Goal: Task Accomplishment & Management: Use online tool/utility

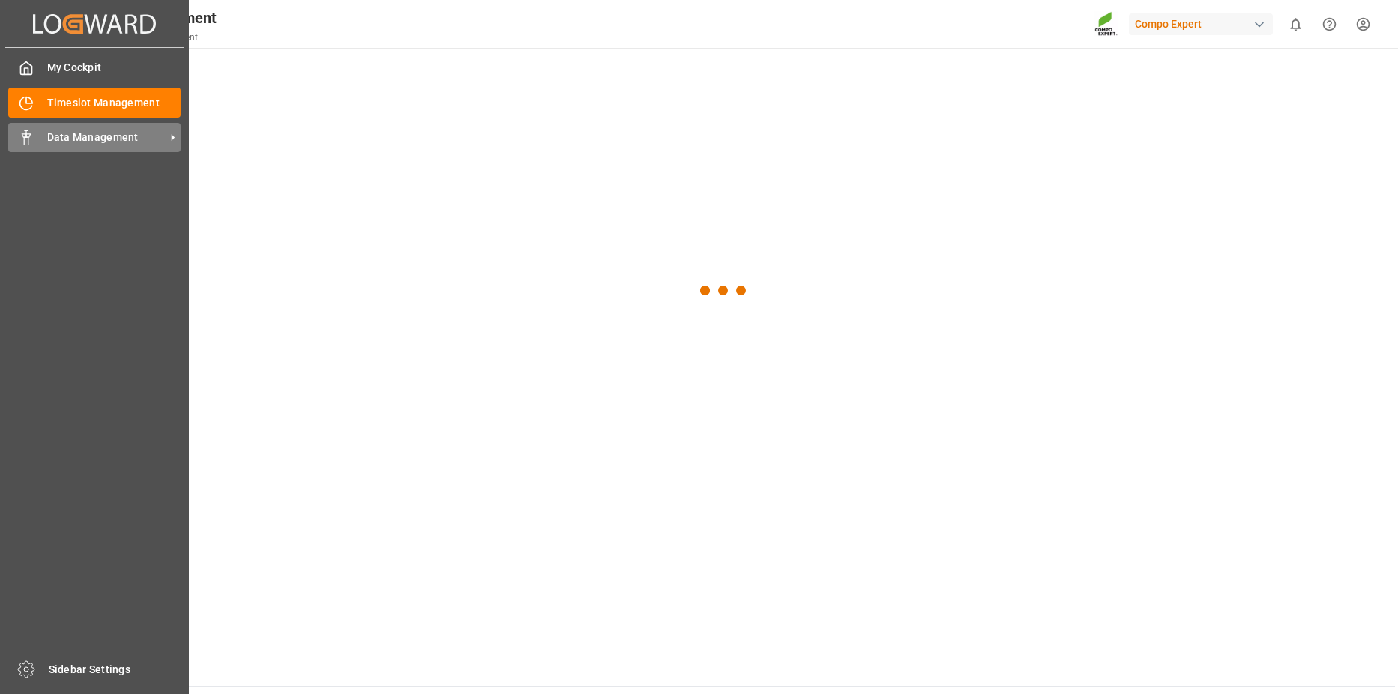
click at [34, 142] on div "Data Management Data Management" at bounding box center [94, 137] width 172 height 29
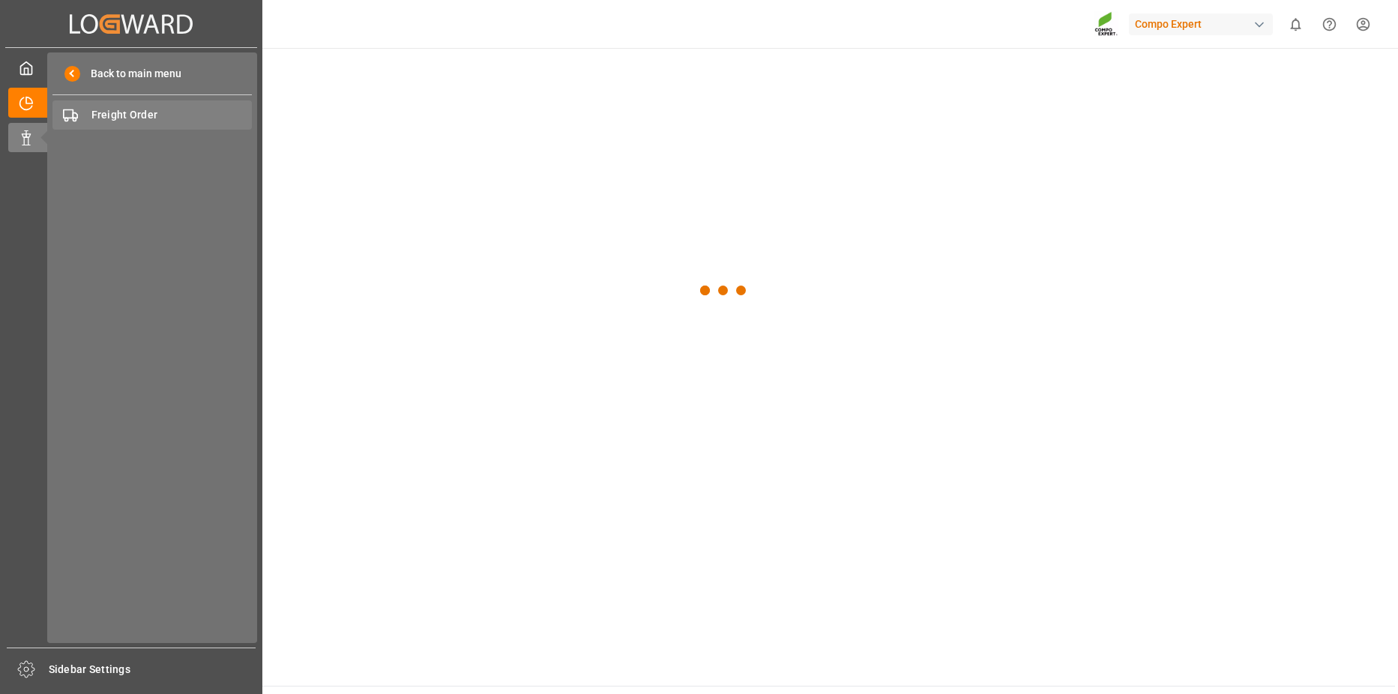
click at [140, 116] on span "Freight Order" at bounding box center [171, 115] width 161 height 16
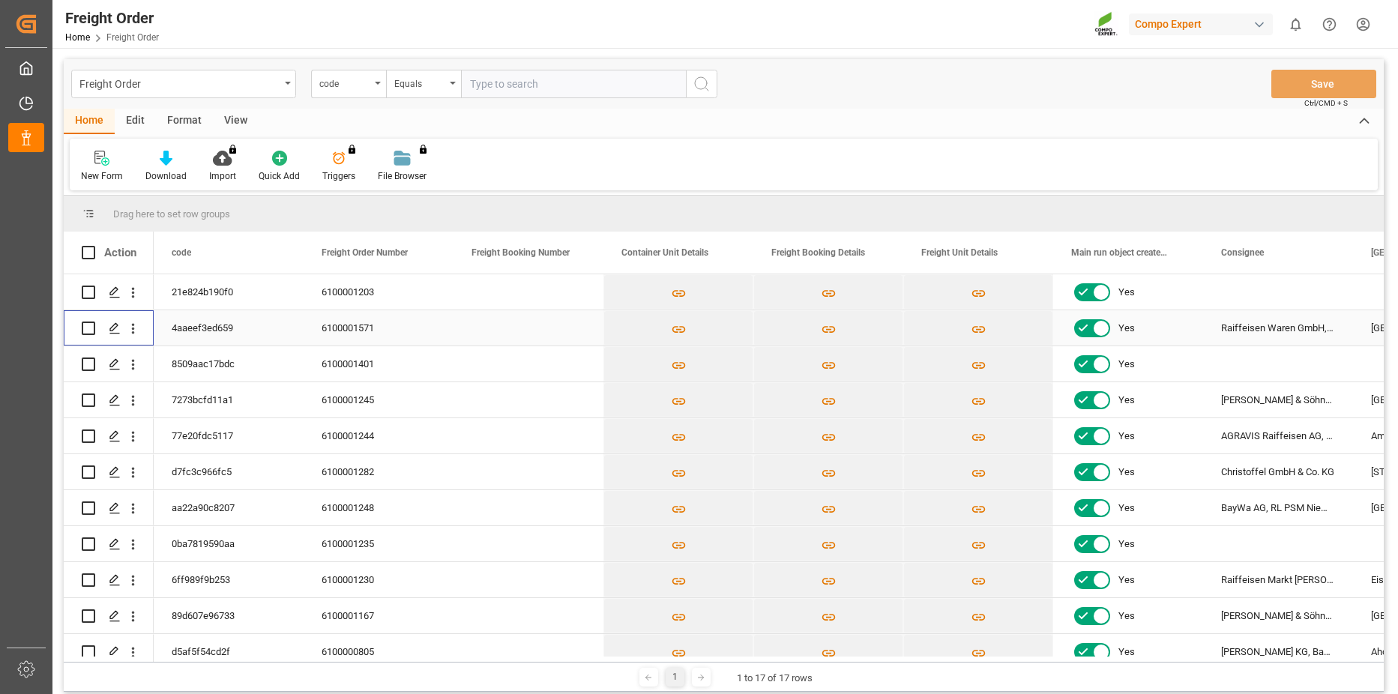
click at [85, 330] on input "Press Space to toggle row selection (unchecked)" at bounding box center [88, 328] width 13 height 13
checkbox input "true"
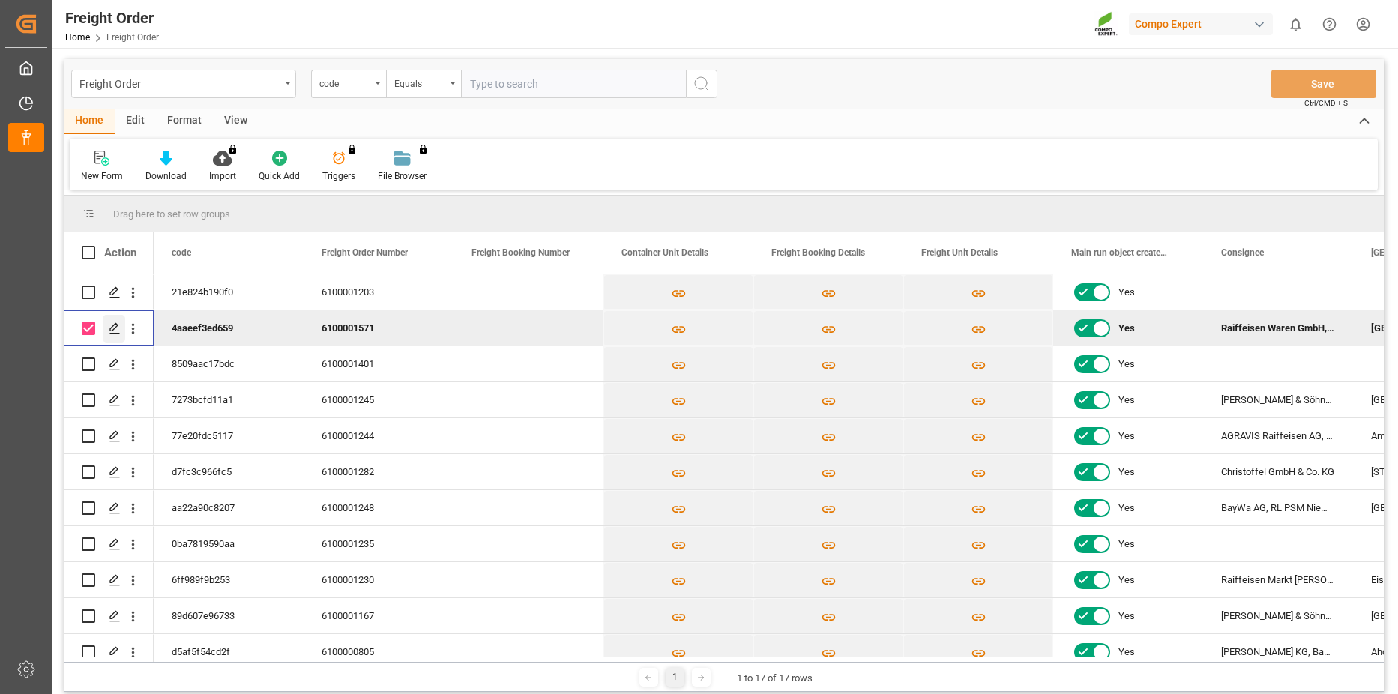
click at [120, 330] on icon "Press SPACE to deselect this row." at bounding box center [115, 328] width 12 height 12
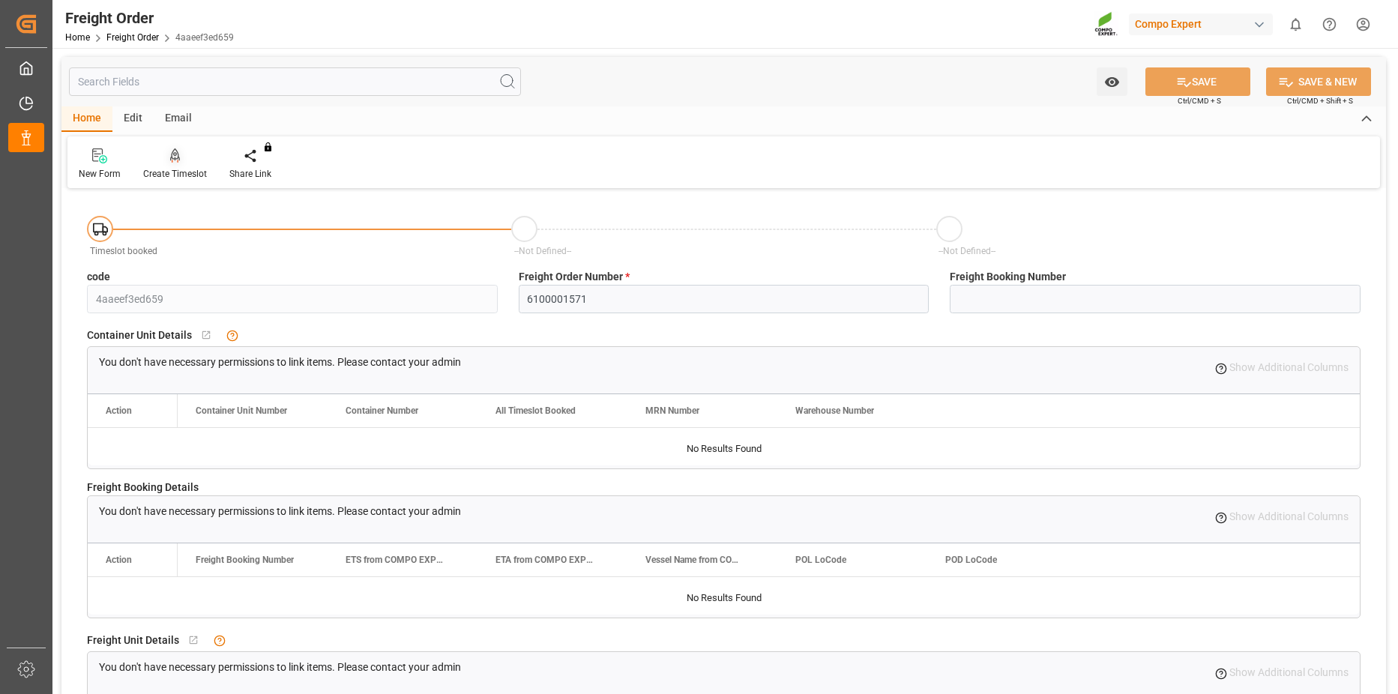
click at [187, 166] on div "Create Timeslot" at bounding box center [175, 164] width 86 height 33
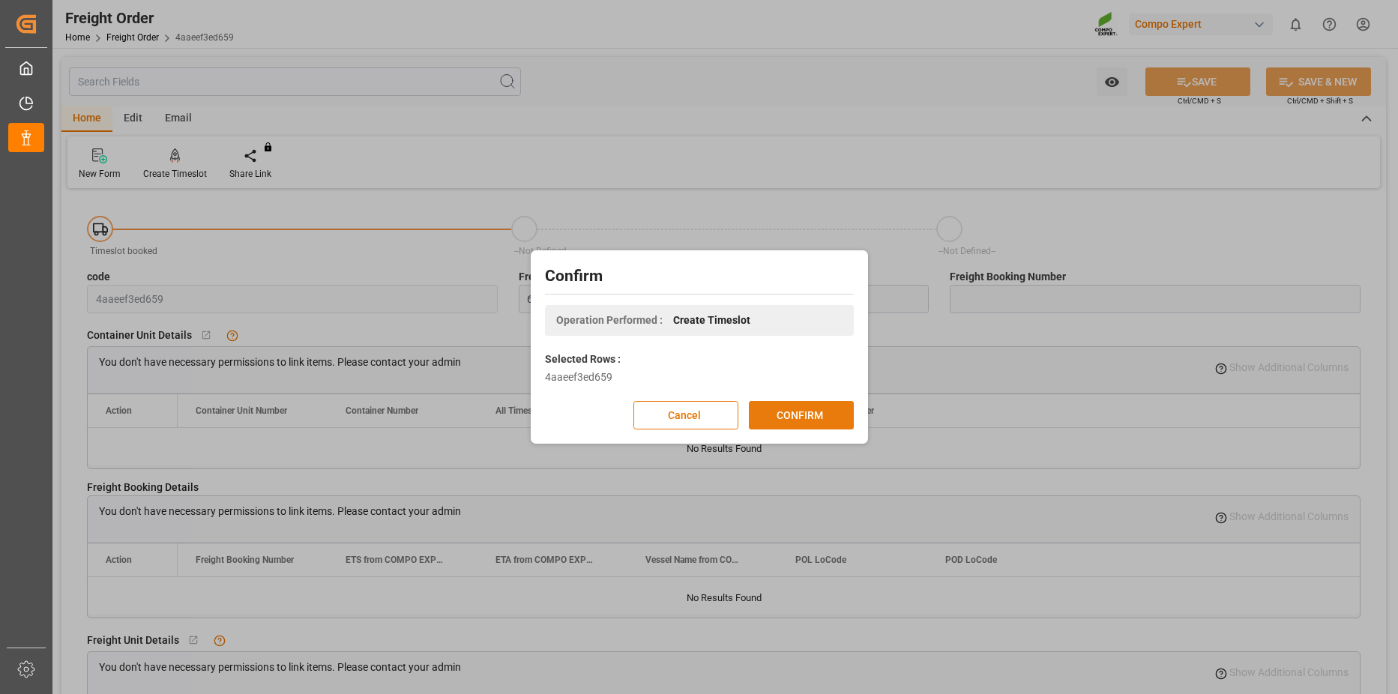
click at [840, 414] on button "CONFIRM" at bounding box center [801, 415] width 105 height 28
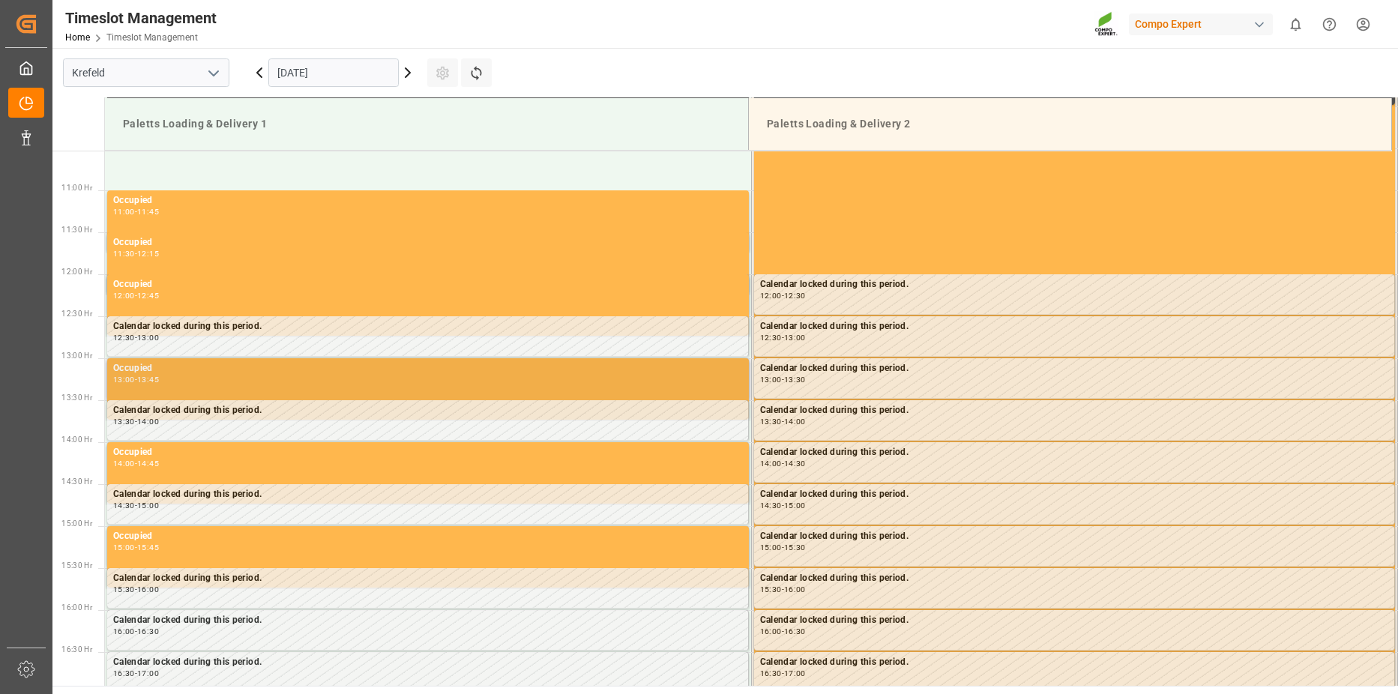
scroll to position [998, 0]
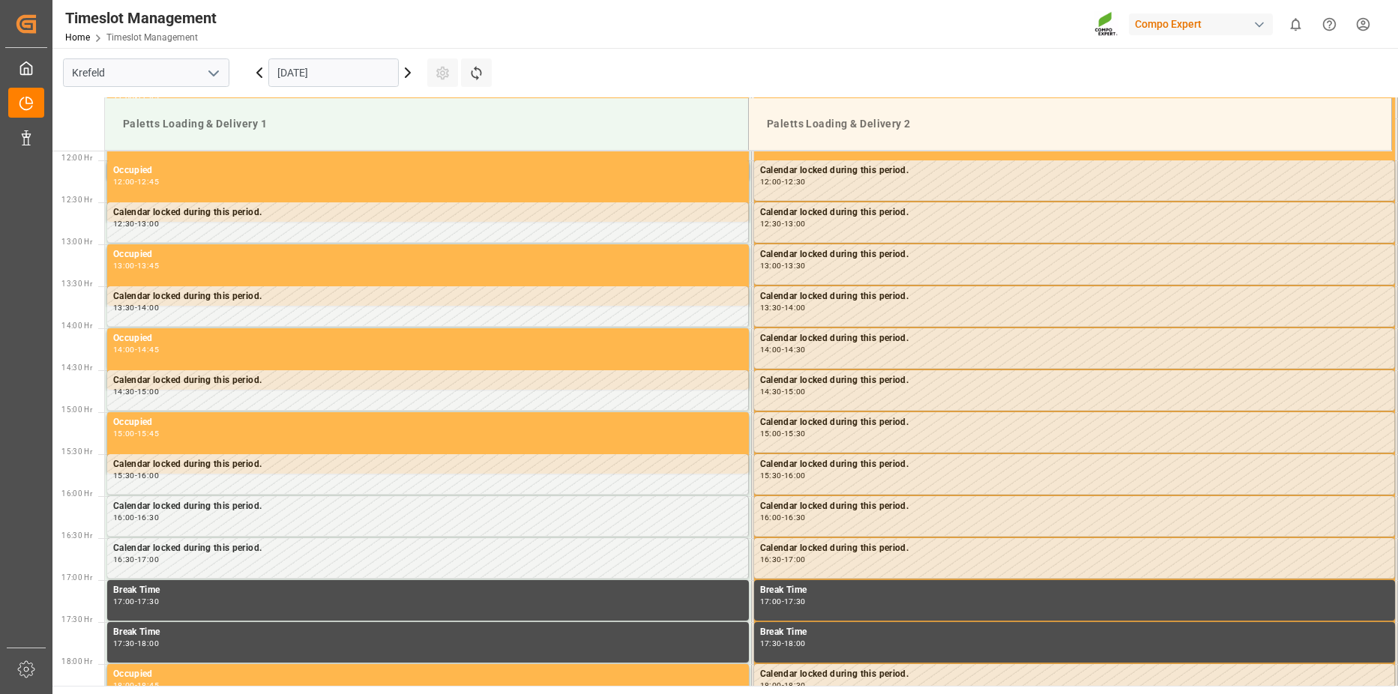
click at [313, 70] on input "[DATE]" at bounding box center [333, 72] width 130 height 28
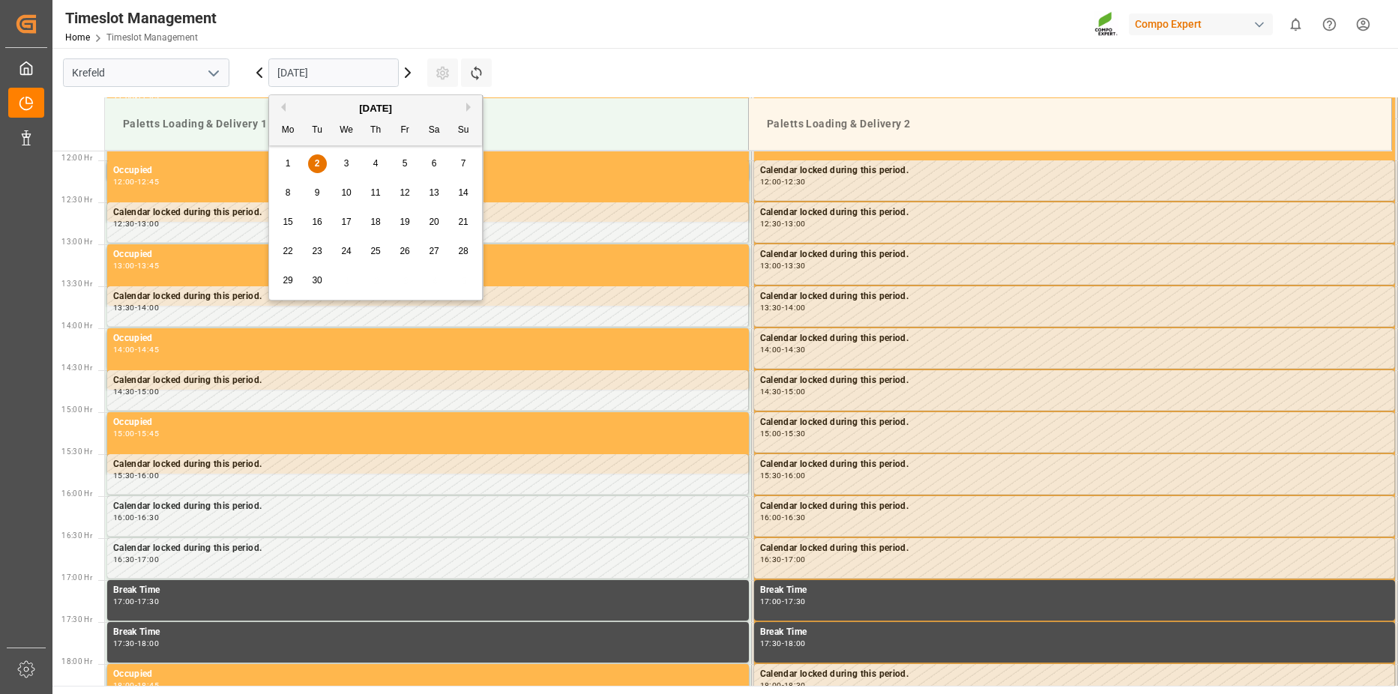
click at [346, 162] on span "3" at bounding box center [346, 163] width 5 height 10
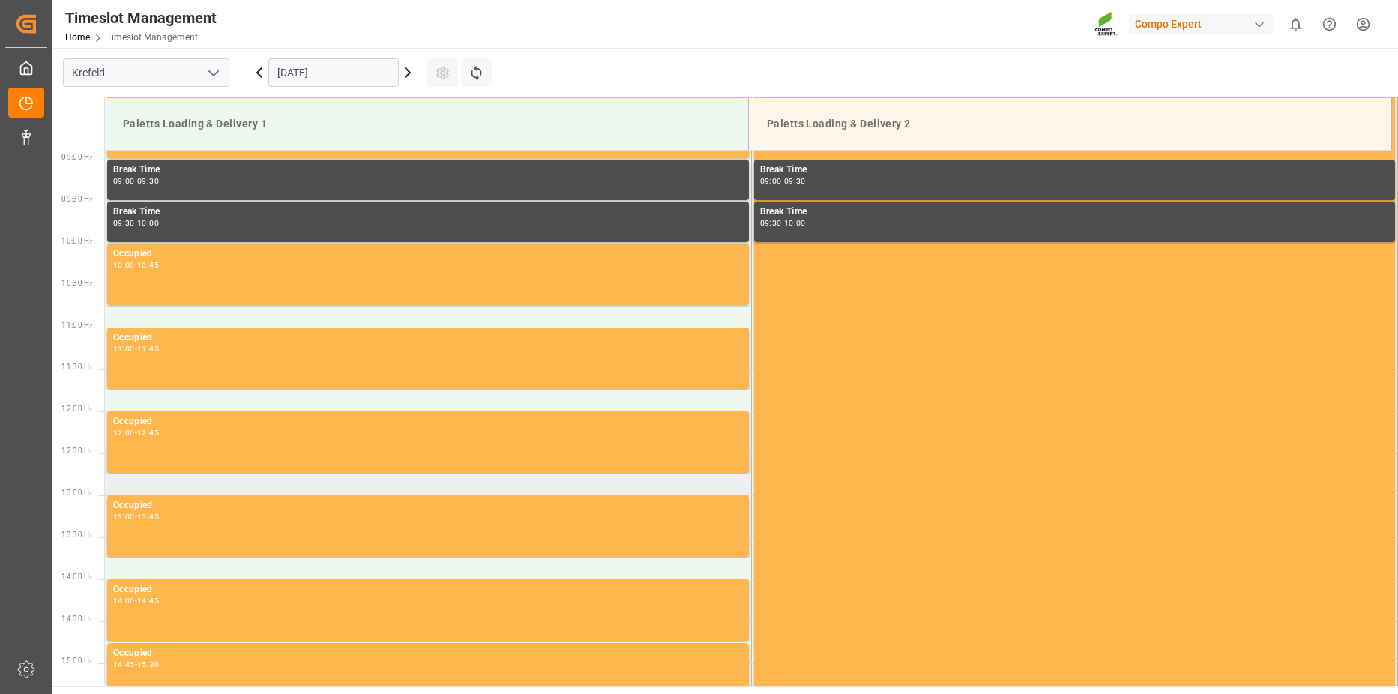
scroll to position [773, 0]
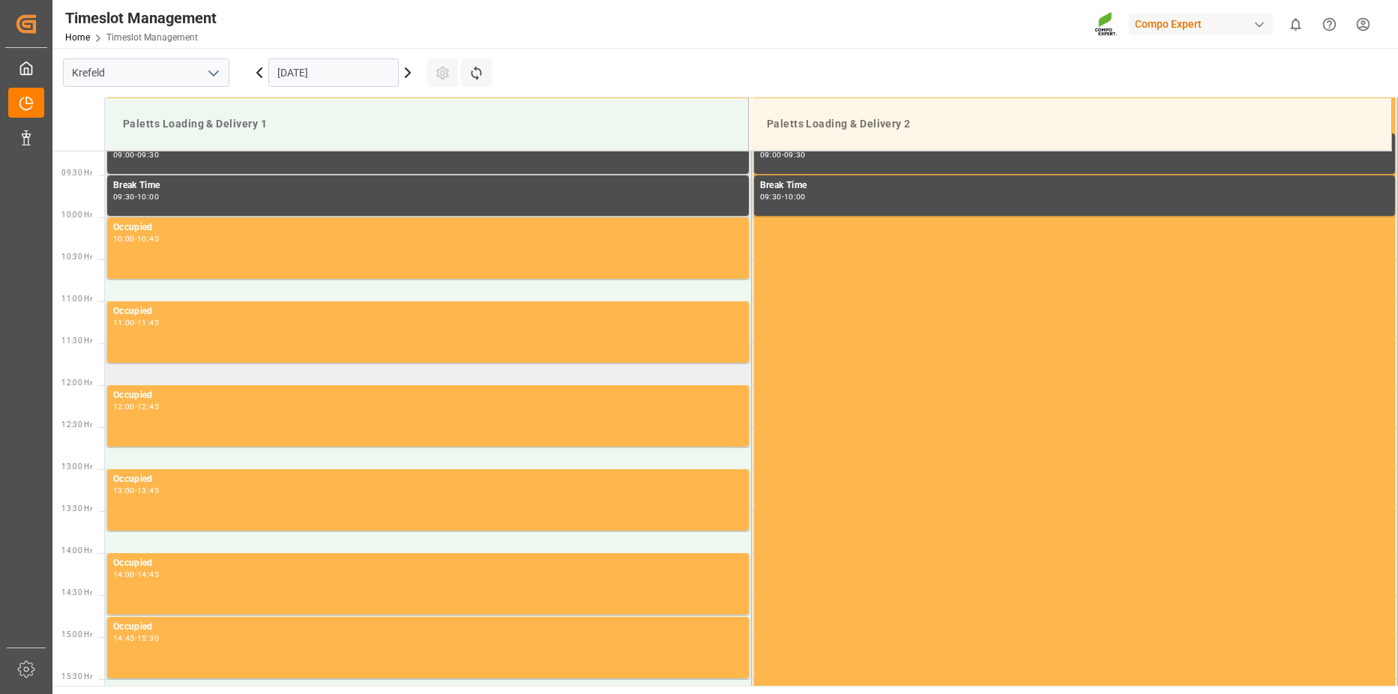
click at [144, 371] on td at bounding box center [428, 364] width 646 height 42
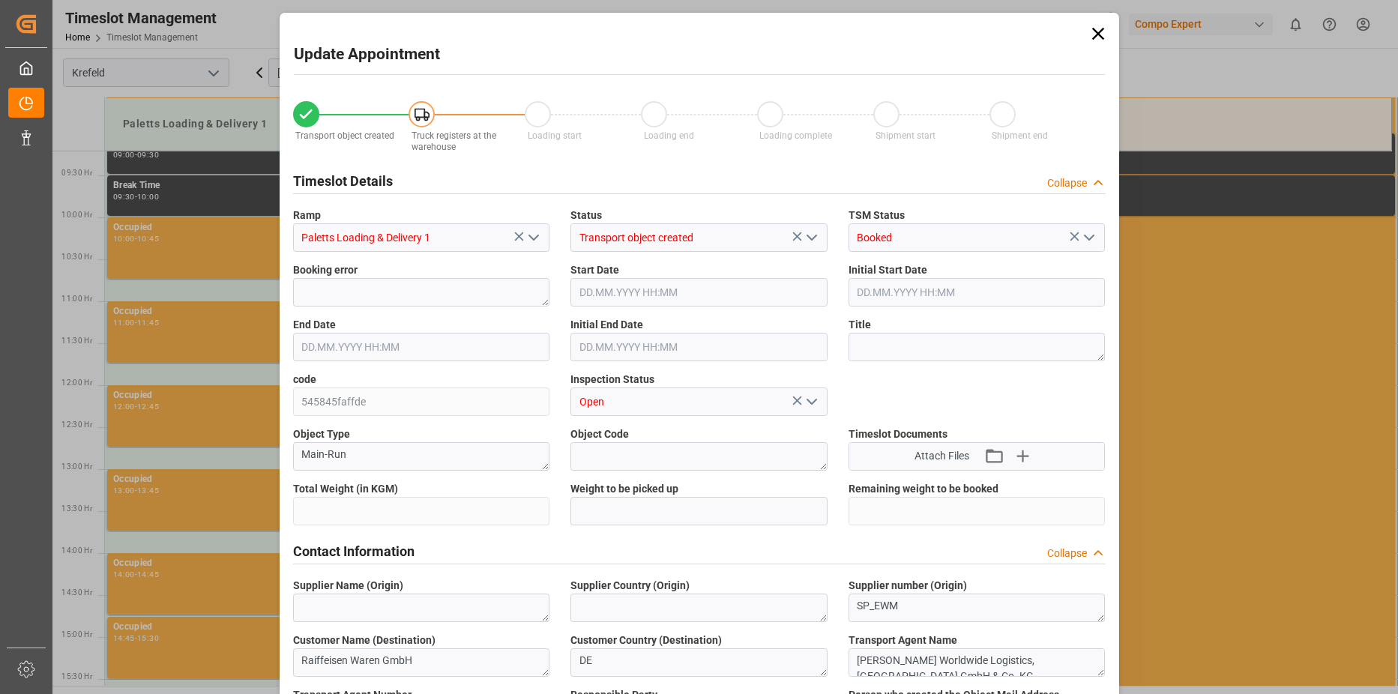
type input "21682.4"
type input "0"
type input "03.09.2025 11:30"
type input "03.09.2025 12:00"
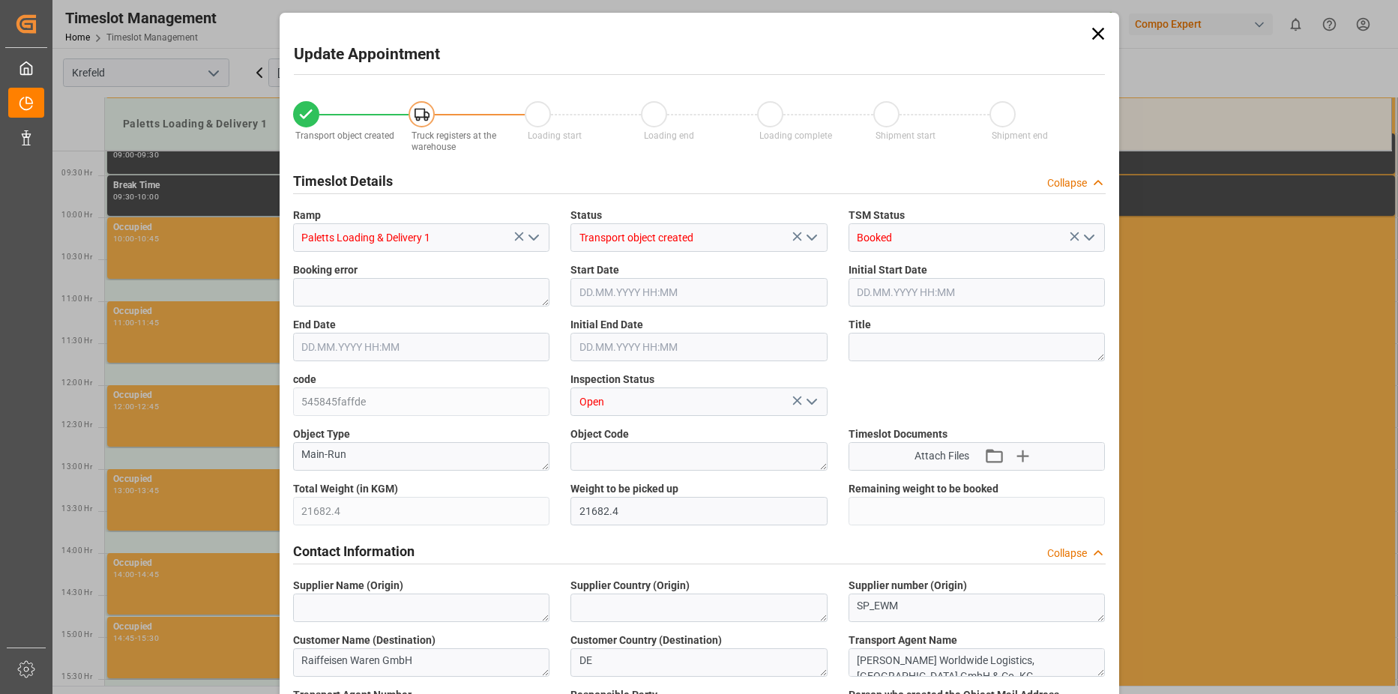
type input "[DATE] 10:14"
type input "02.09.2025 10:50"
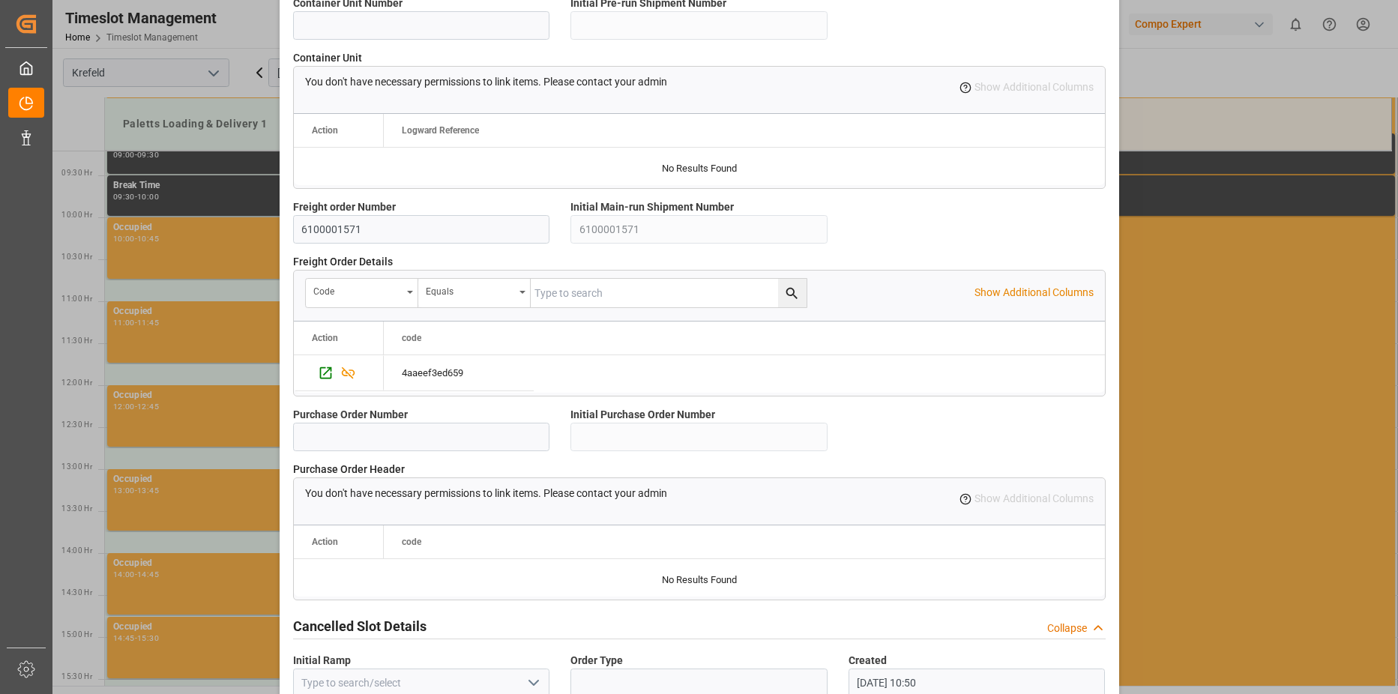
scroll to position [1279, 0]
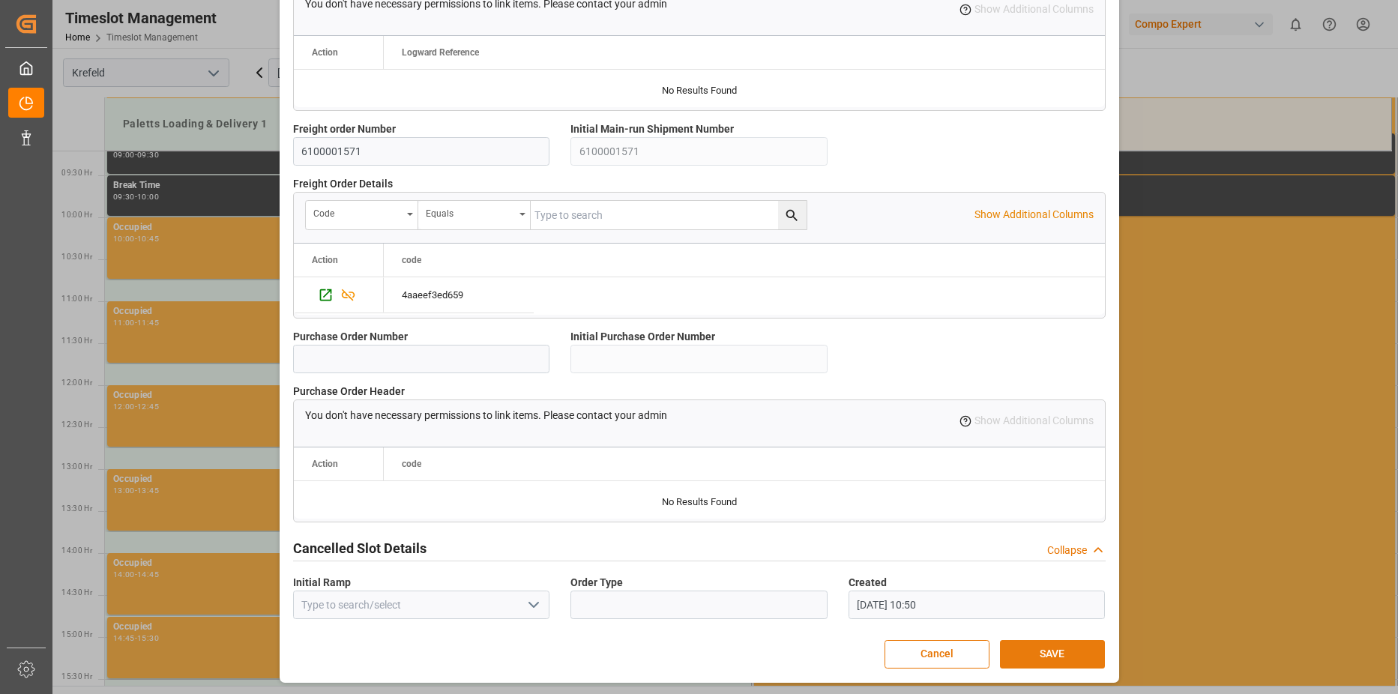
click at [1082, 657] on button "SAVE" at bounding box center [1052, 654] width 105 height 28
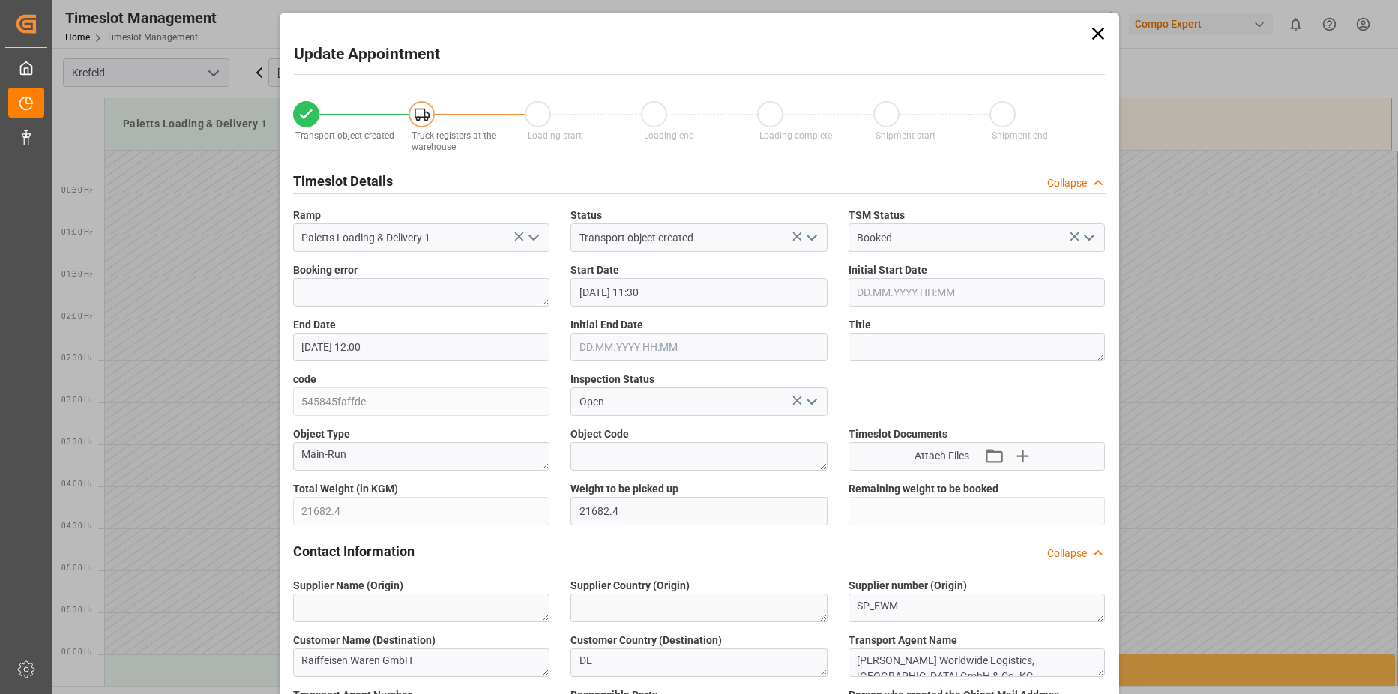
click at [1096, 34] on icon at bounding box center [1097, 34] width 12 height 12
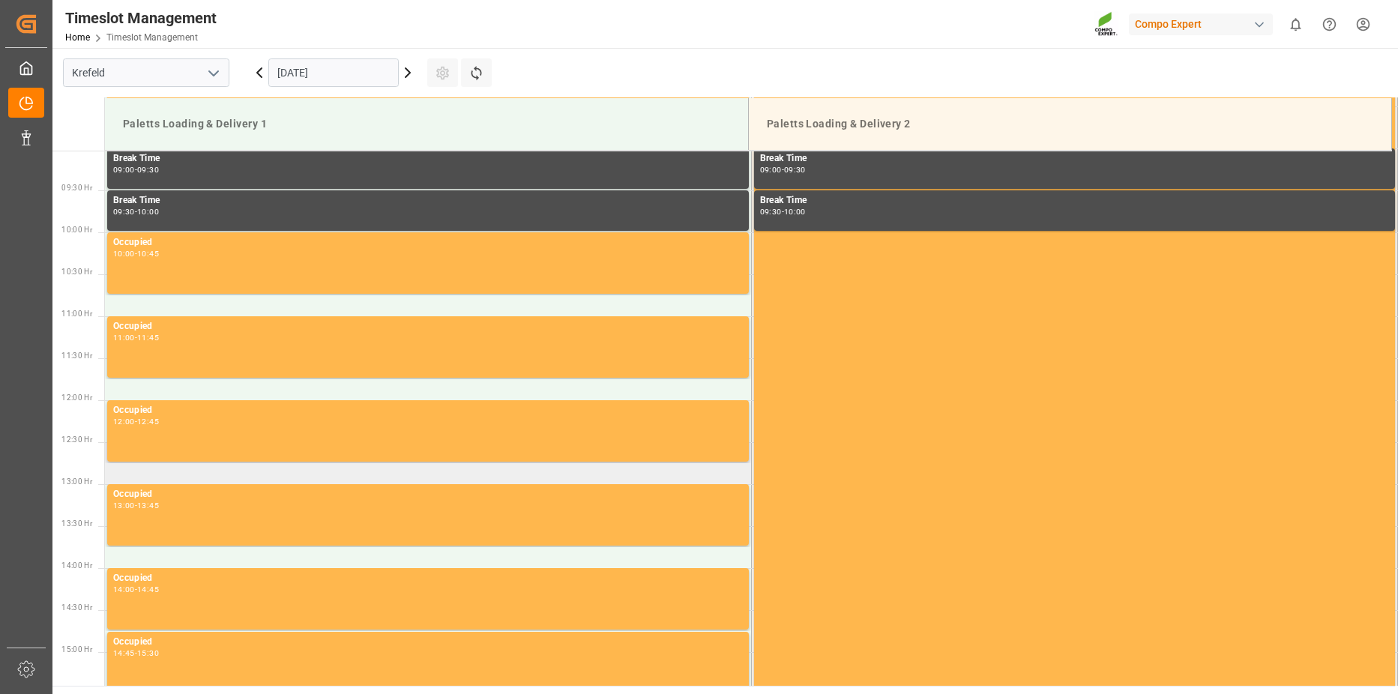
scroll to position [824, 0]
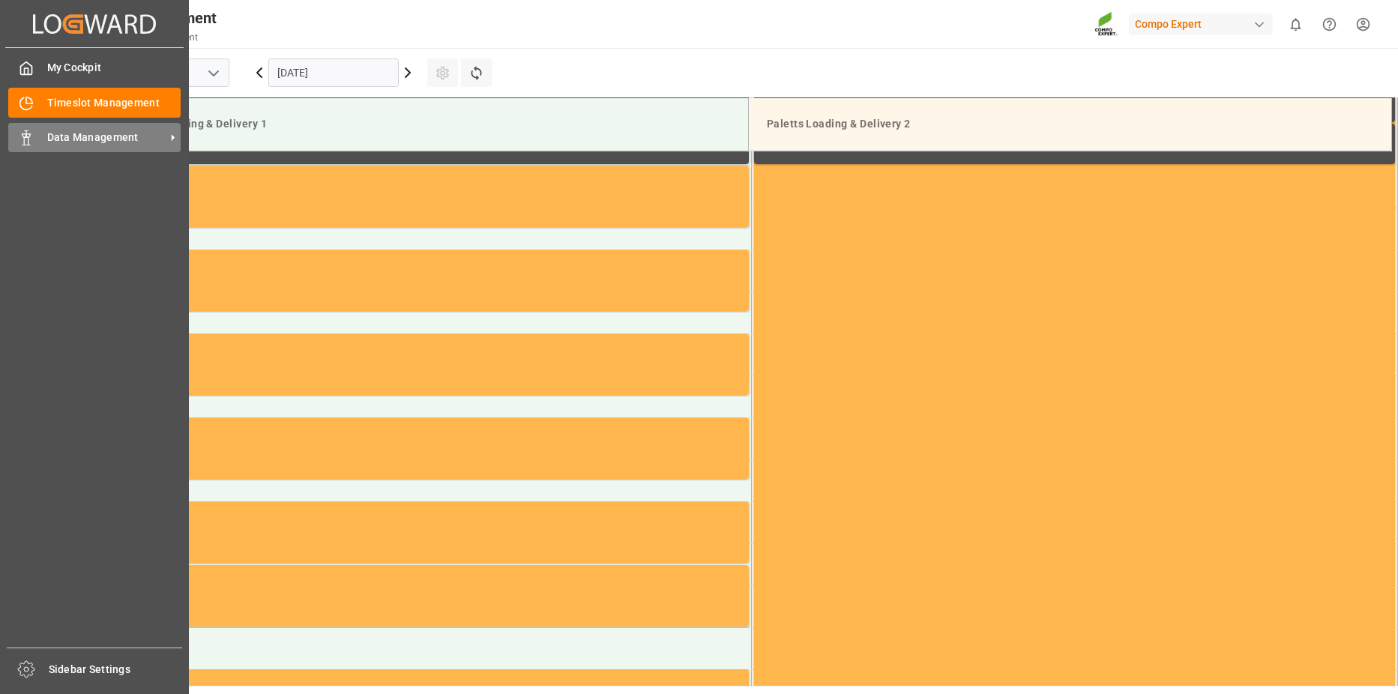
click at [92, 137] on span "Data Management" at bounding box center [106, 138] width 118 height 16
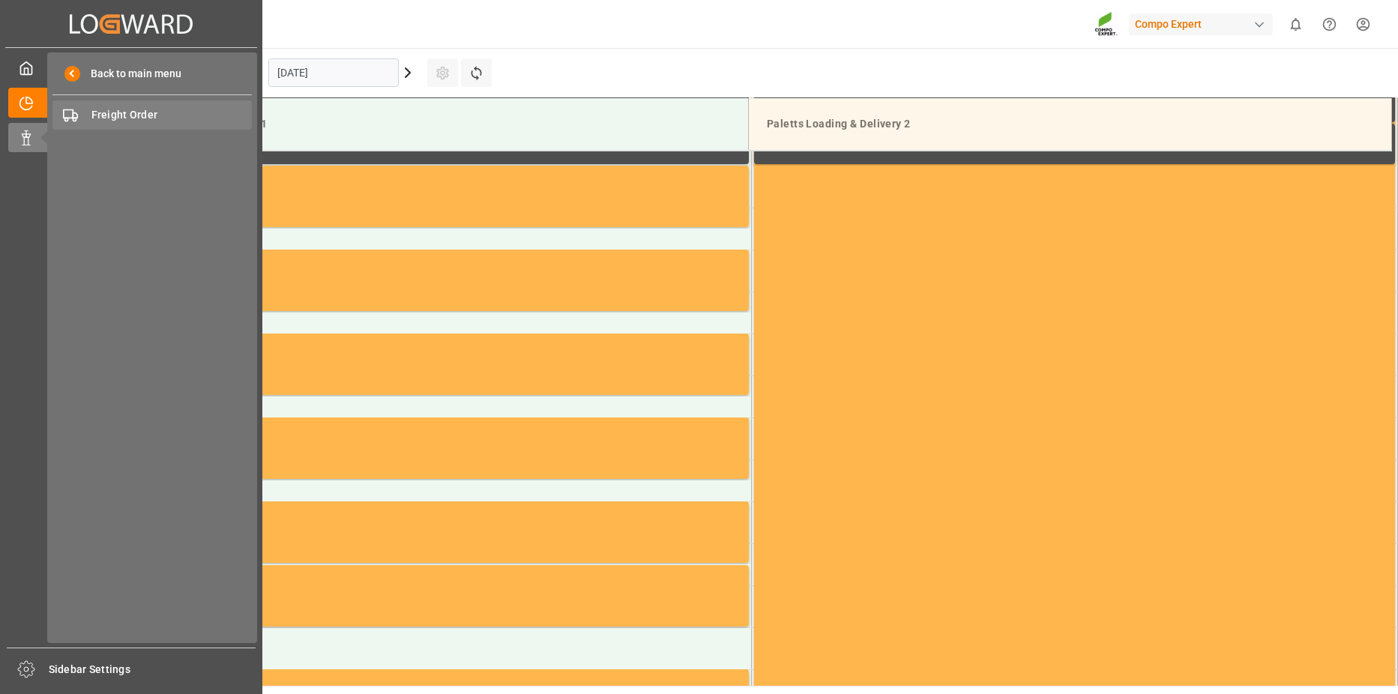
click at [166, 118] on span "Freight Order" at bounding box center [171, 115] width 161 height 16
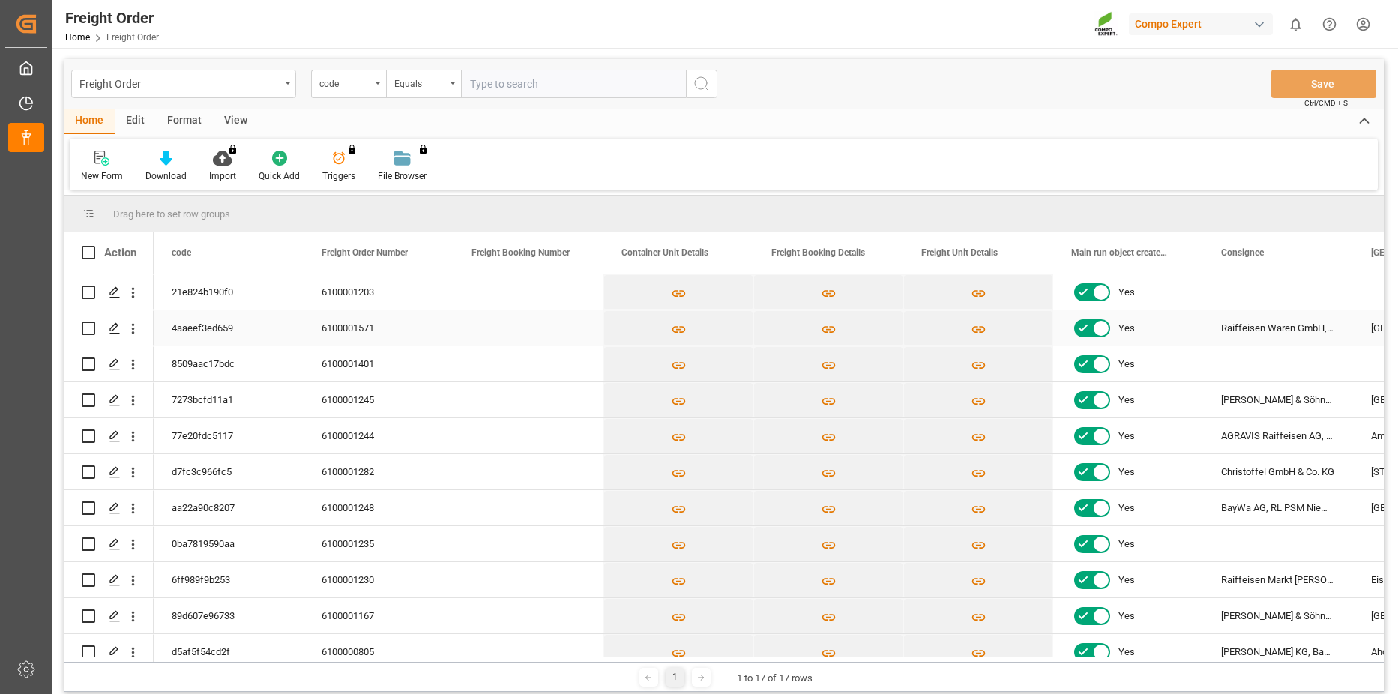
click at [85, 326] on input "Press Space to toggle row selection (unchecked)" at bounding box center [88, 328] width 13 height 13
checkbox input "true"
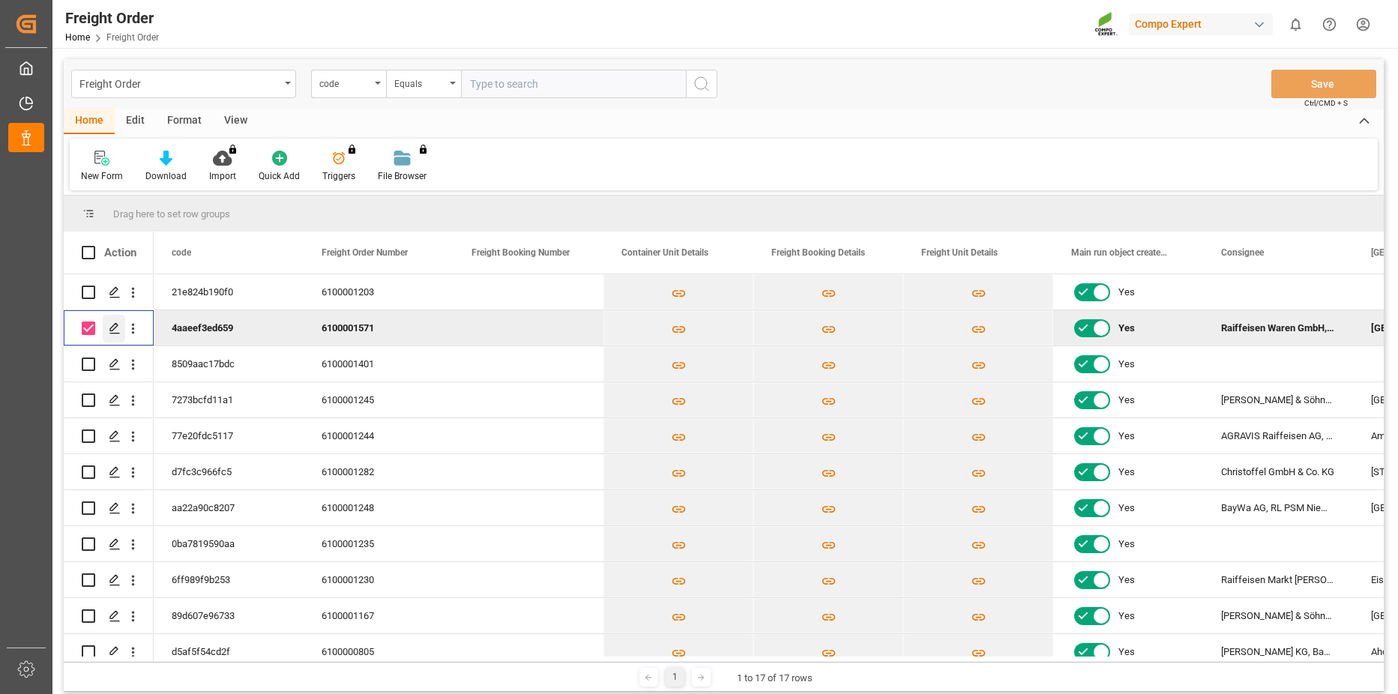
click at [114, 331] on icon "Press SPACE to deselect this row." at bounding box center [115, 328] width 12 height 12
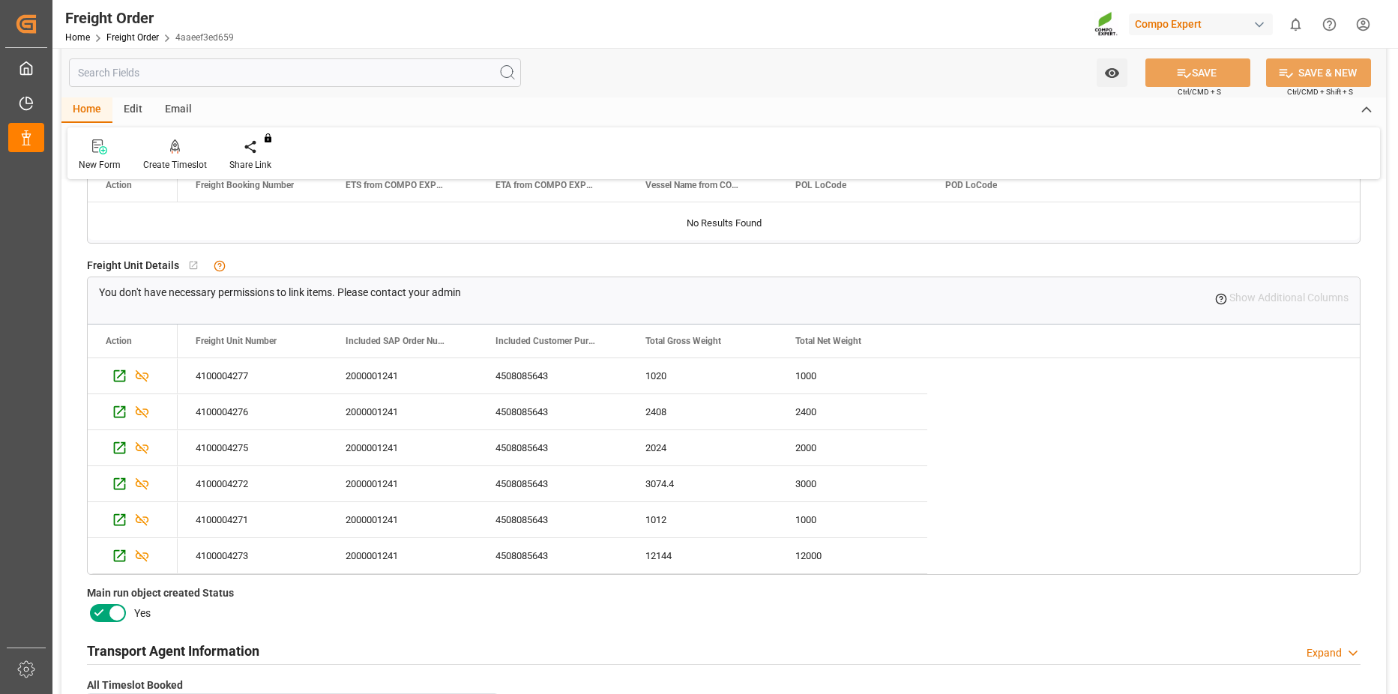
scroll to position [300, 0]
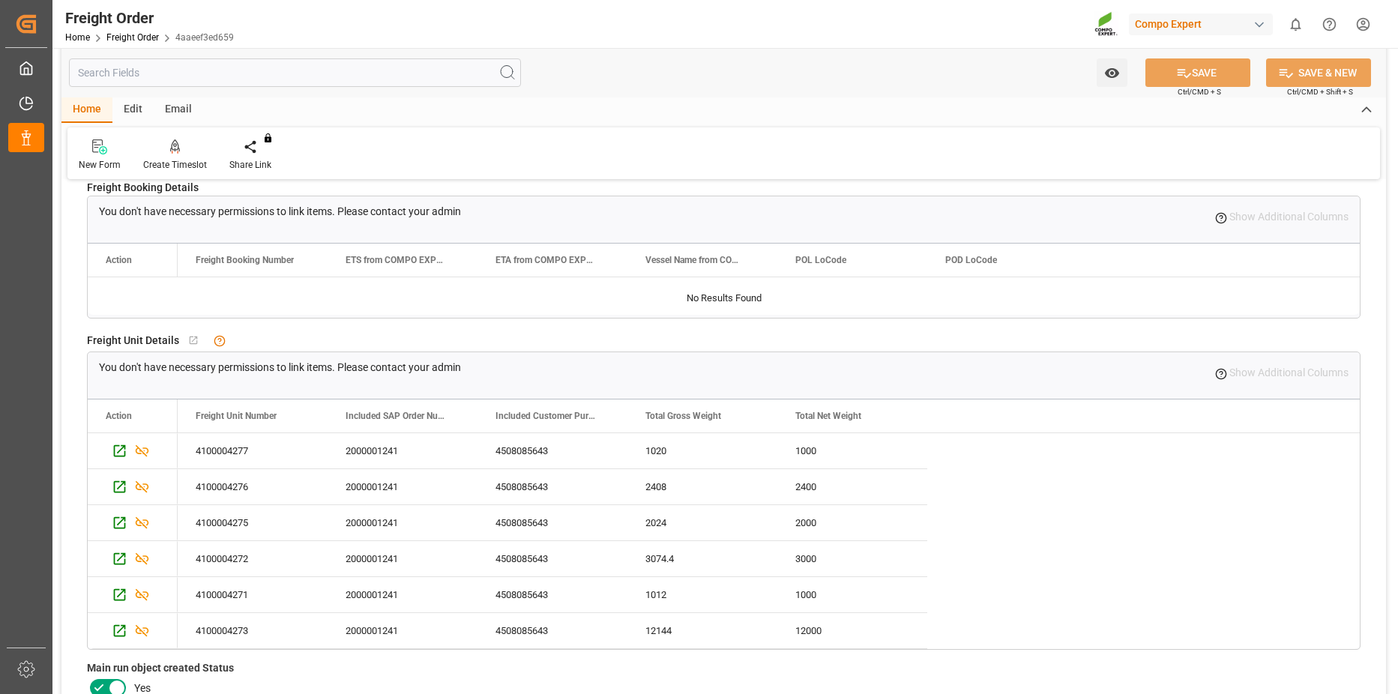
click at [151, 137] on div "New Form Create Timeslot Share Link You don't have permission for this feature.…" at bounding box center [723, 153] width 1312 height 52
click at [168, 145] on div at bounding box center [175, 147] width 64 height 16
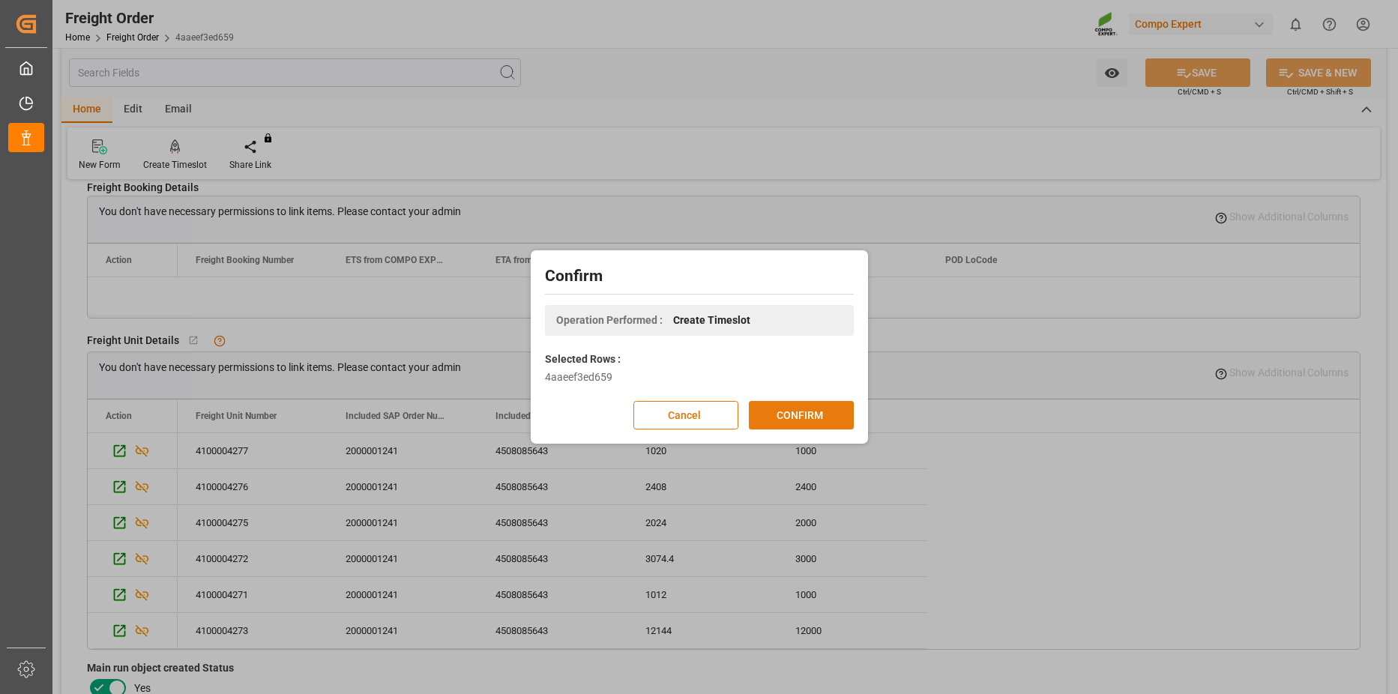
click at [814, 419] on button "CONFIRM" at bounding box center [801, 415] width 105 height 28
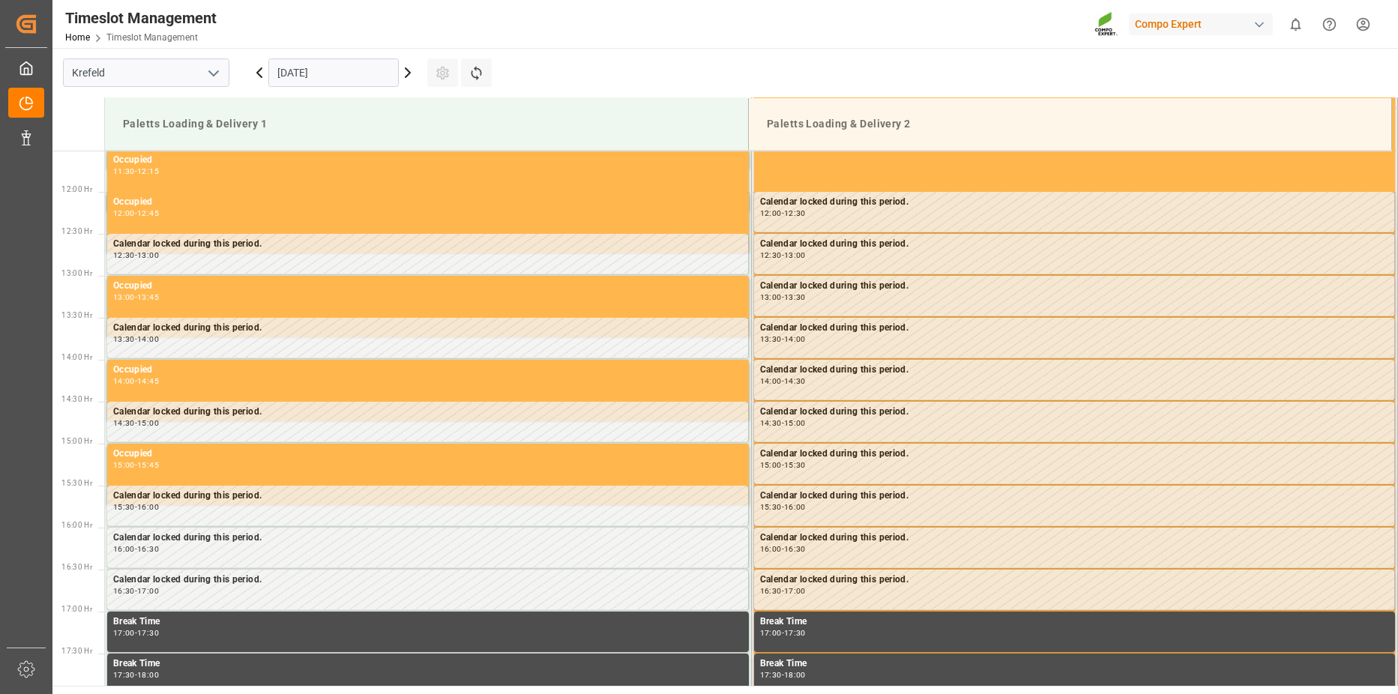
scroll to position [998, 0]
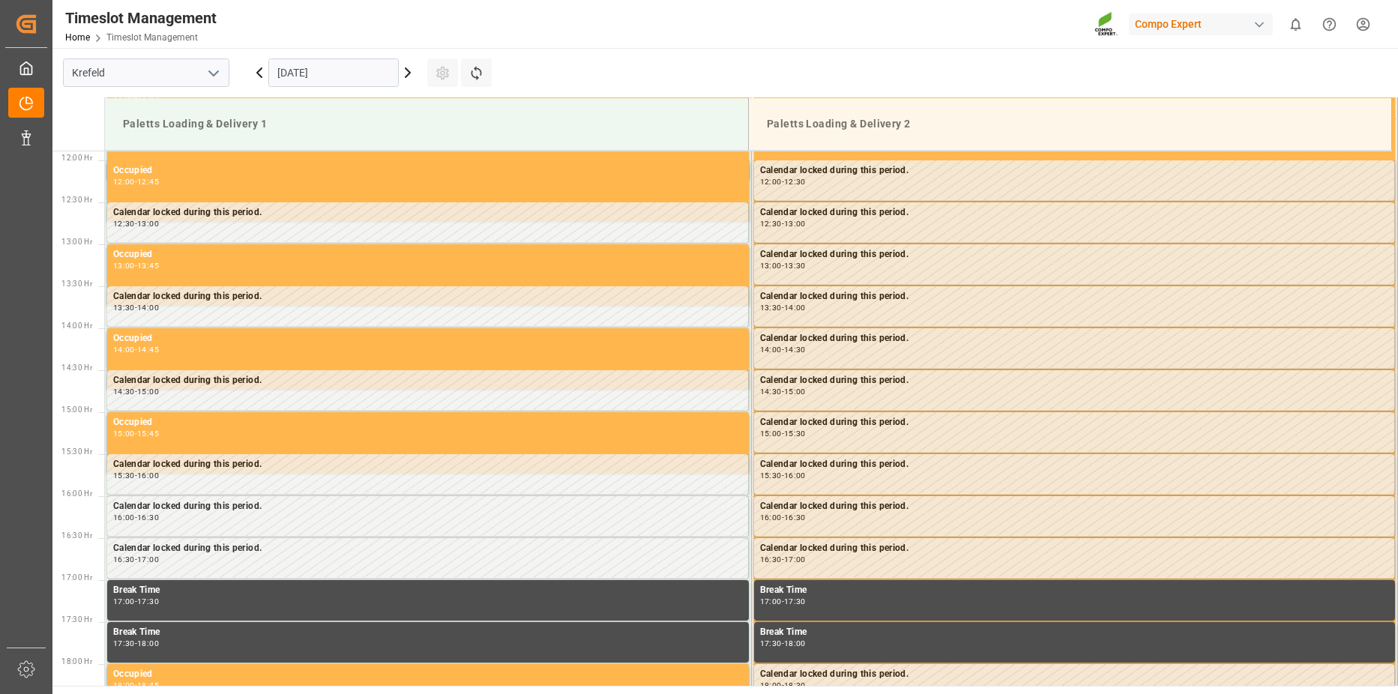
click at [347, 75] on input "[DATE]" at bounding box center [333, 72] width 130 height 28
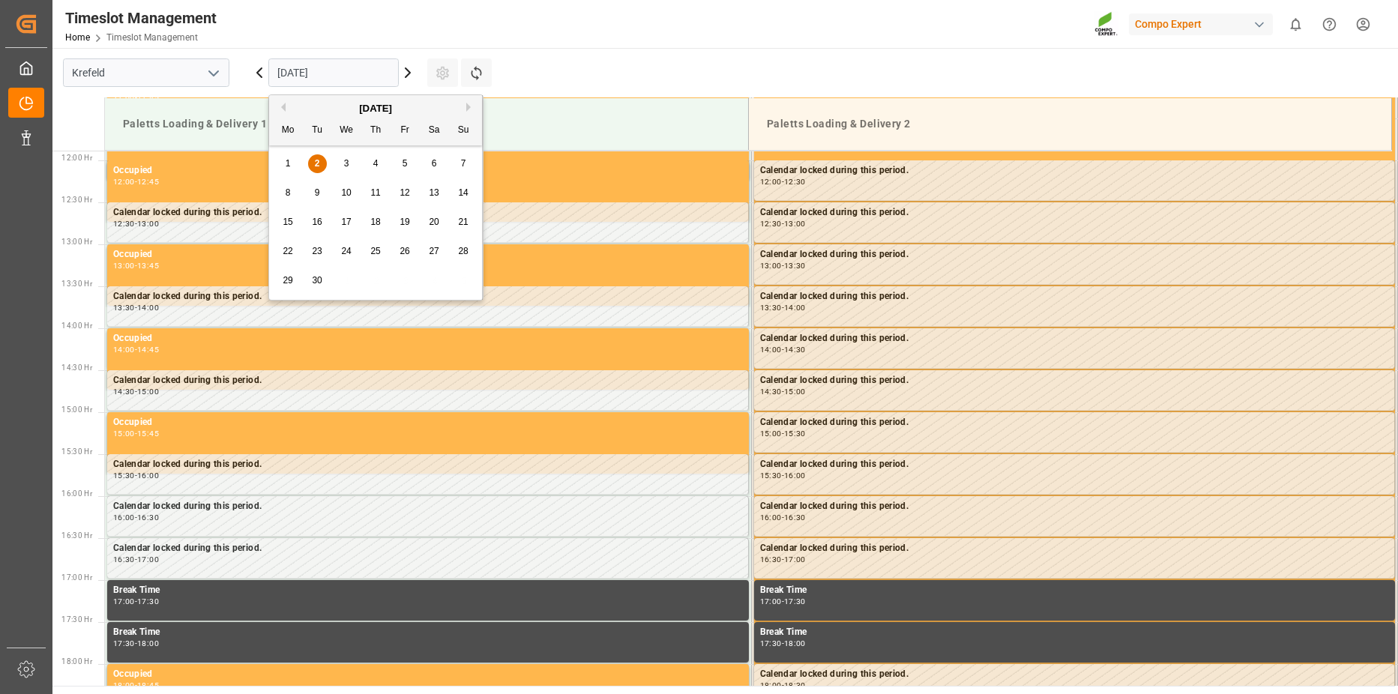
click at [347, 167] on span "3" at bounding box center [346, 163] width 5 height 10
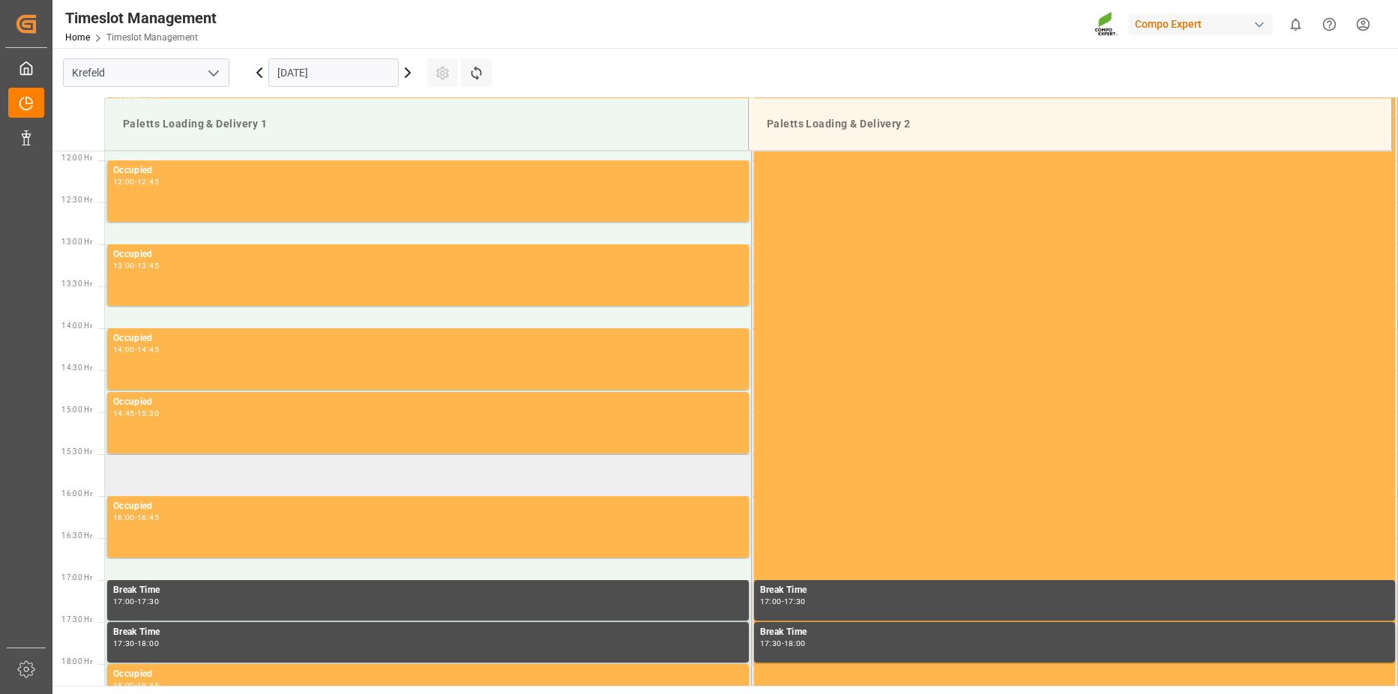
click at [140, 477] on td at bounding box center [428, 475] width 646 height 42
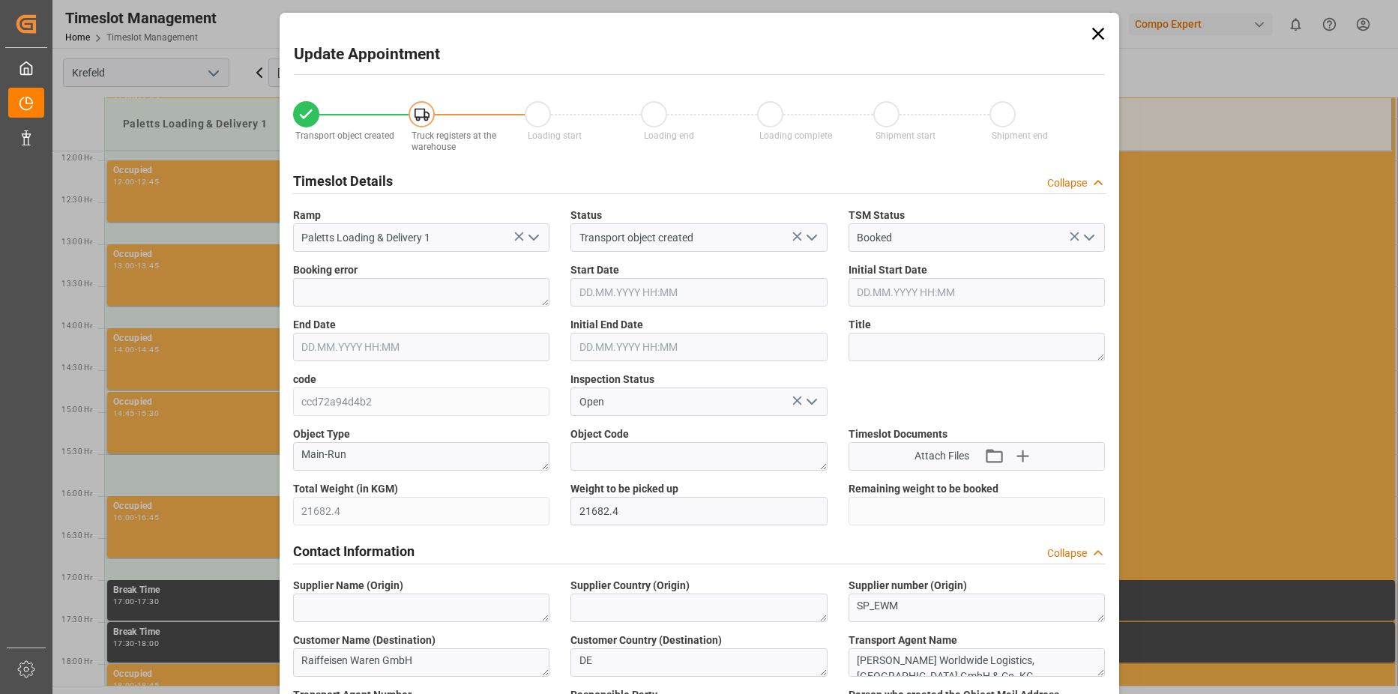
type input "[DATE] 15:30"
type input "[DATE] 16:00"
type input "[DATE] 10:14"
type input "[DATE] 10:51"
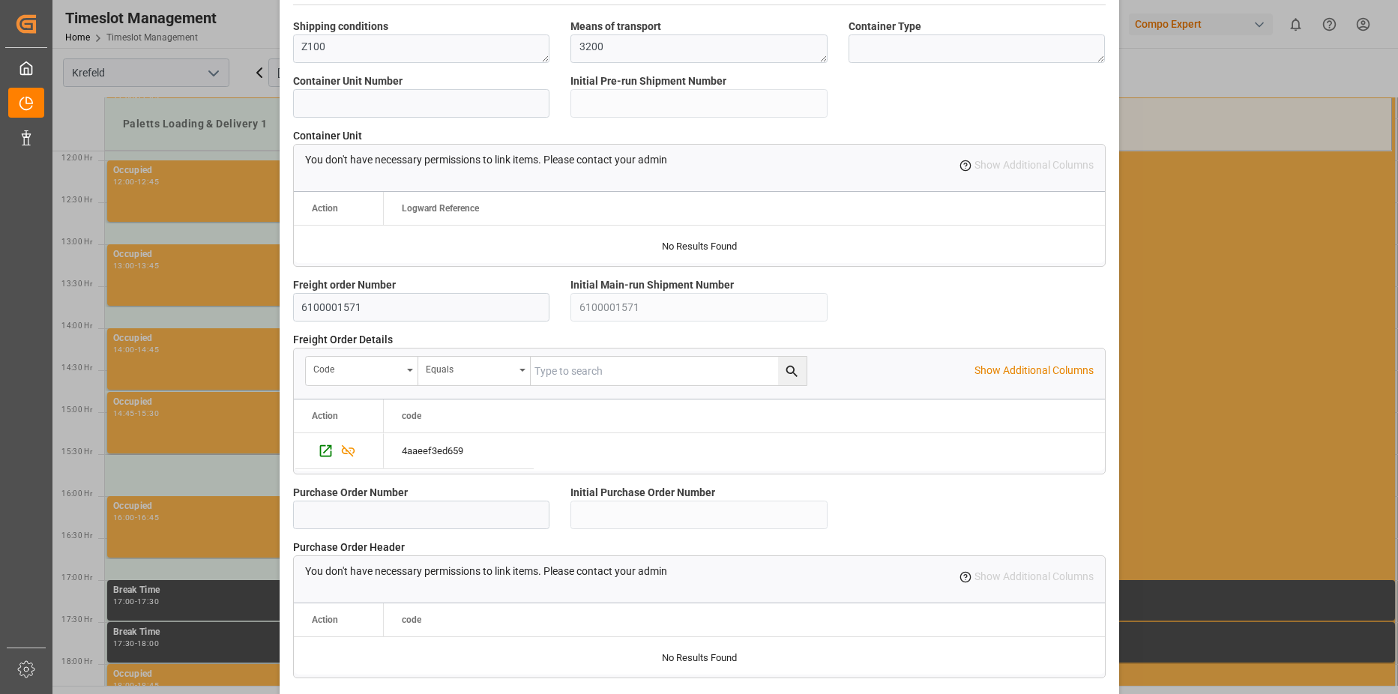
scroll to position [1279, 0]
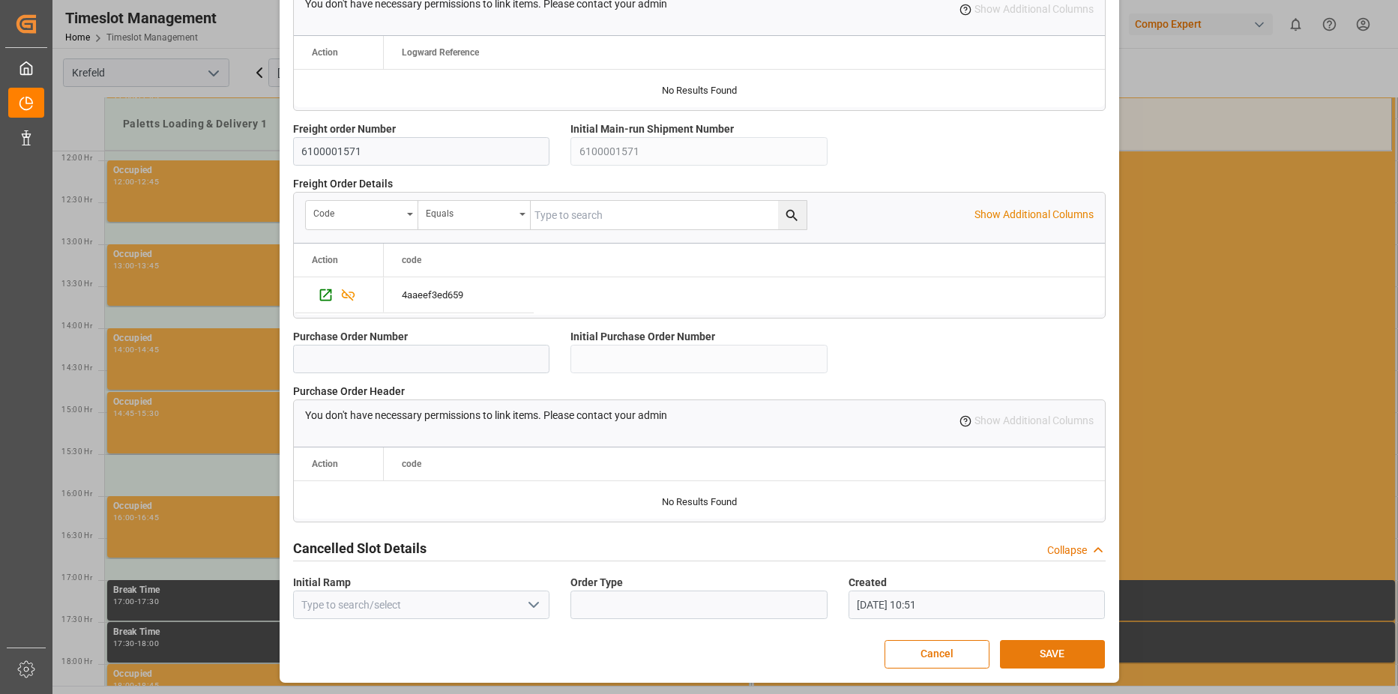
click at [1061, 647] on button "SAVE" at bounding box center [1052, 654] width 105 height 28
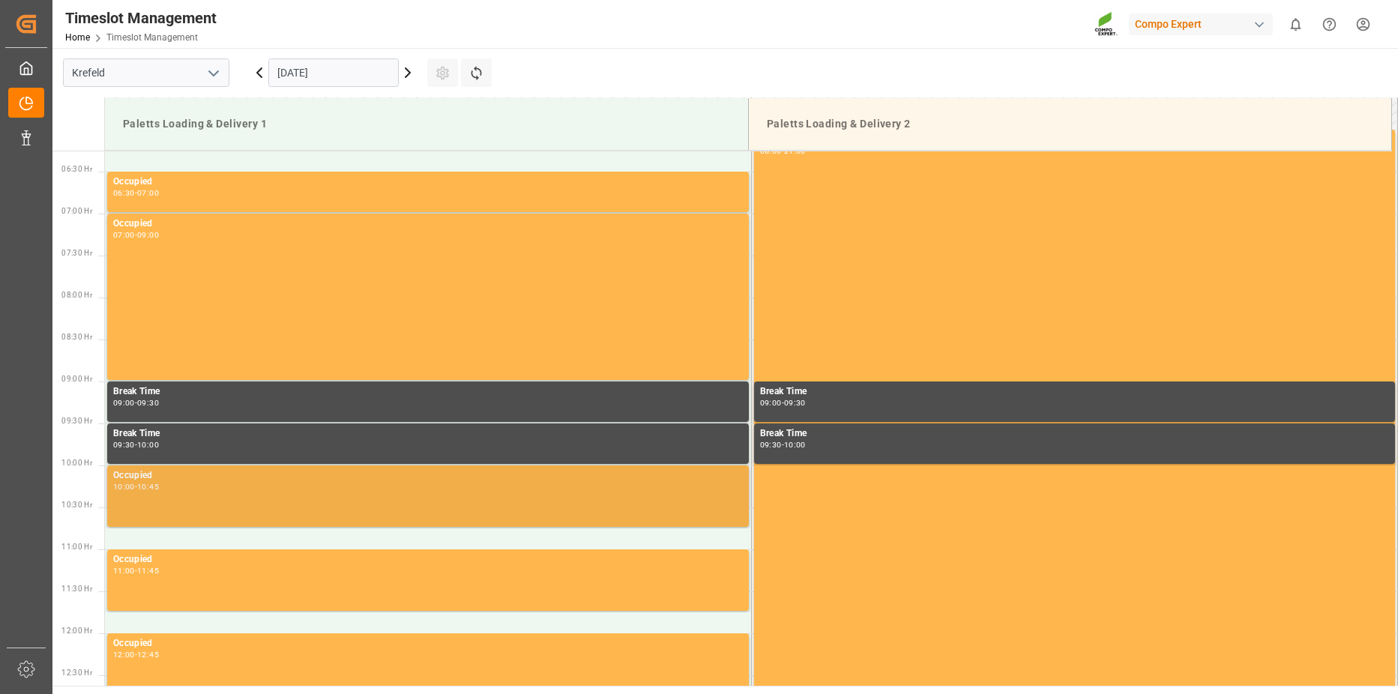
scroll to position [974, 0]
